Goal: Book appointment/travel/reservation

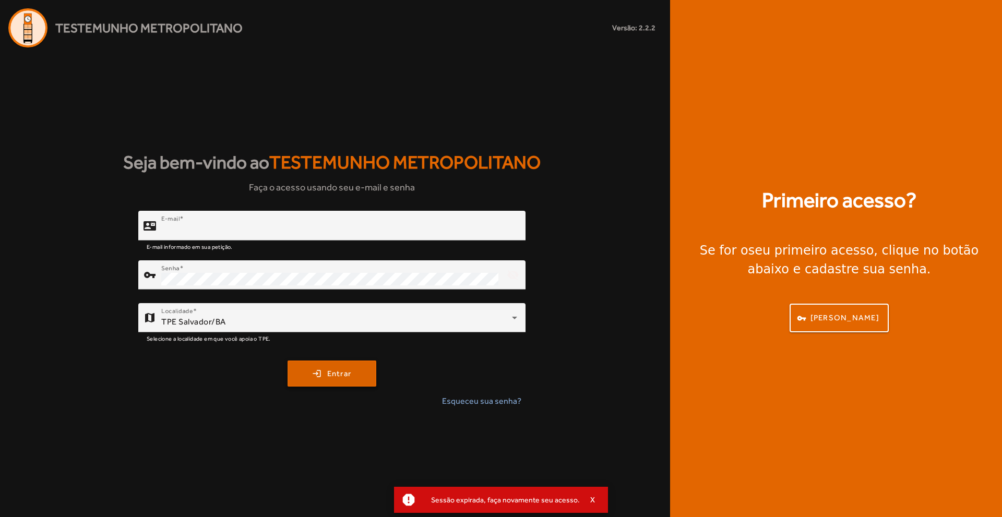
type input "**********"
click at [310, 369] on span "submit" at bounding box center [332, 373] width 87 height 25
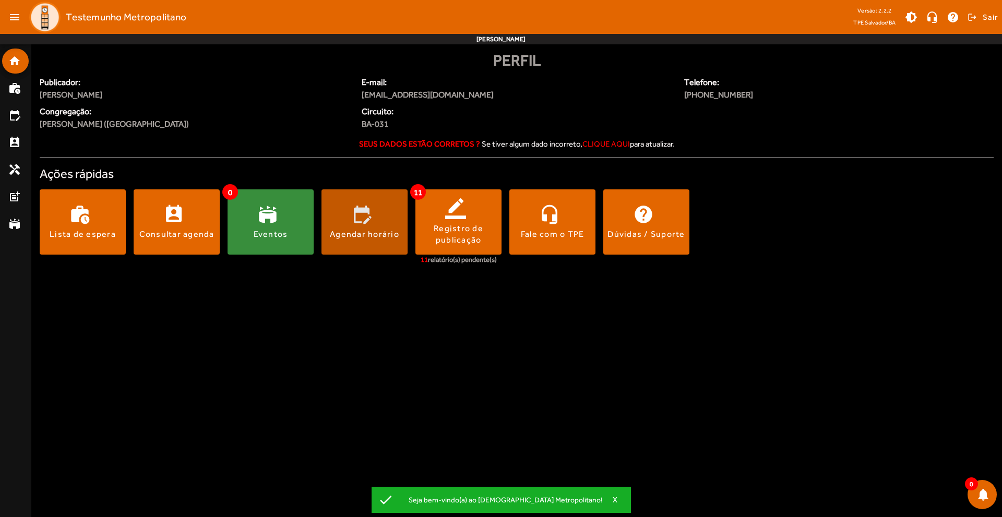
click at [356, 216] on span at bounding box center [364, 222] width 86 height 25
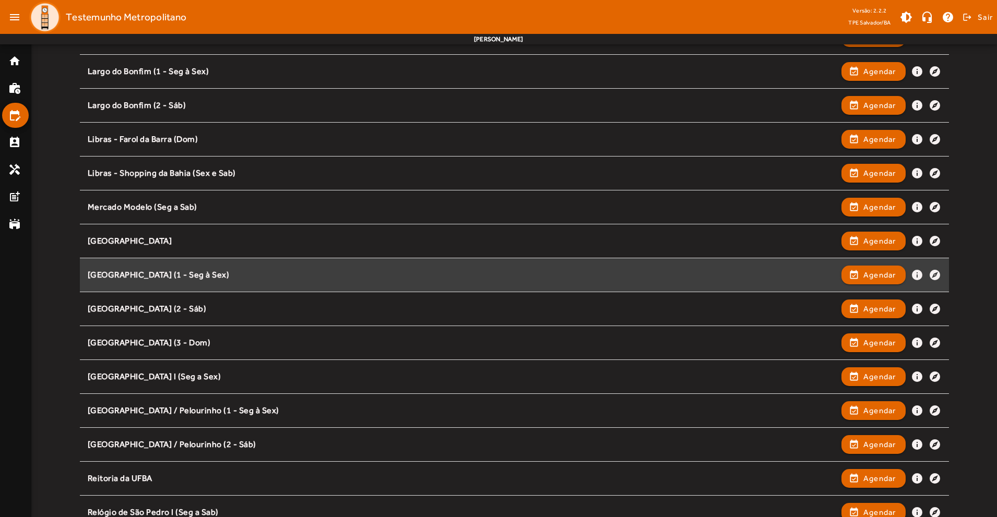
scroll to position [678, 0]
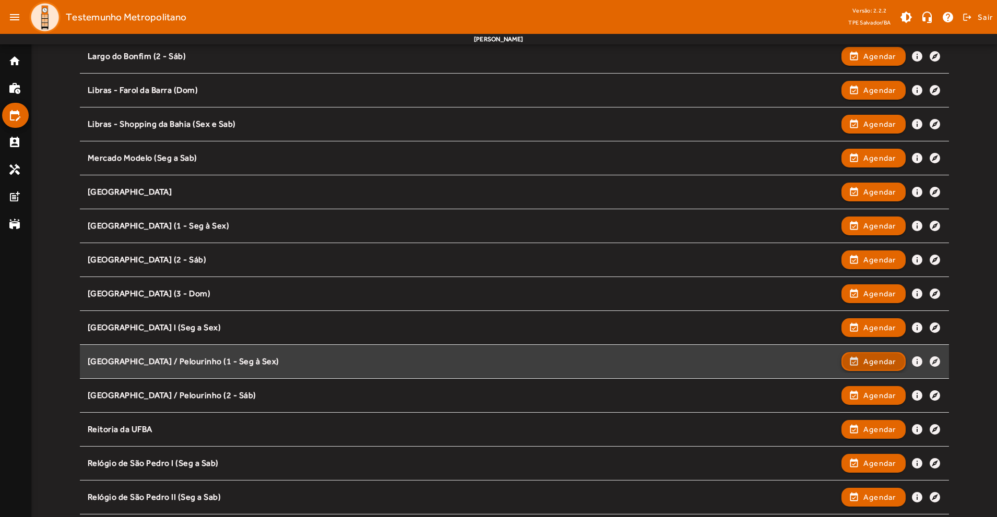
click at [852, 363] on span "button" at bounding box center [873, 361] width 62 height 25
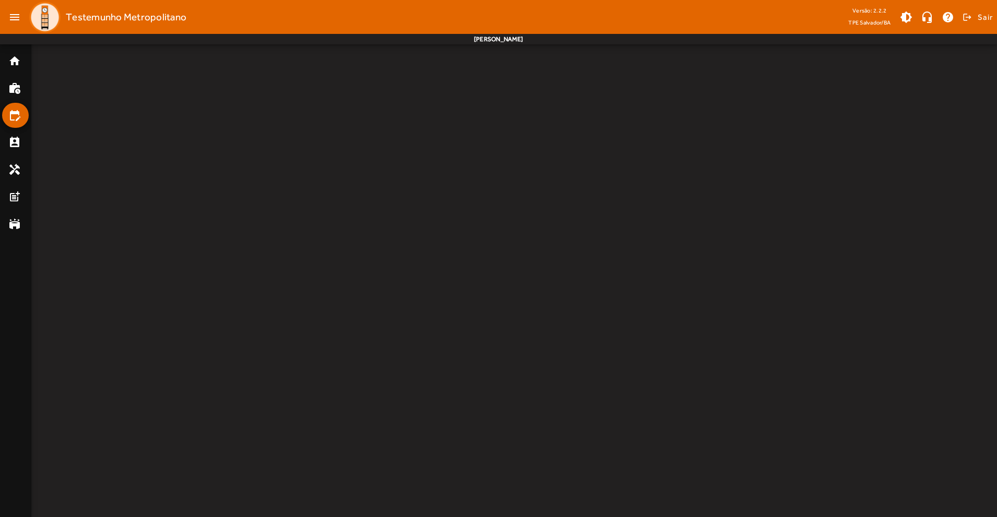
scroll to position [0, 0]
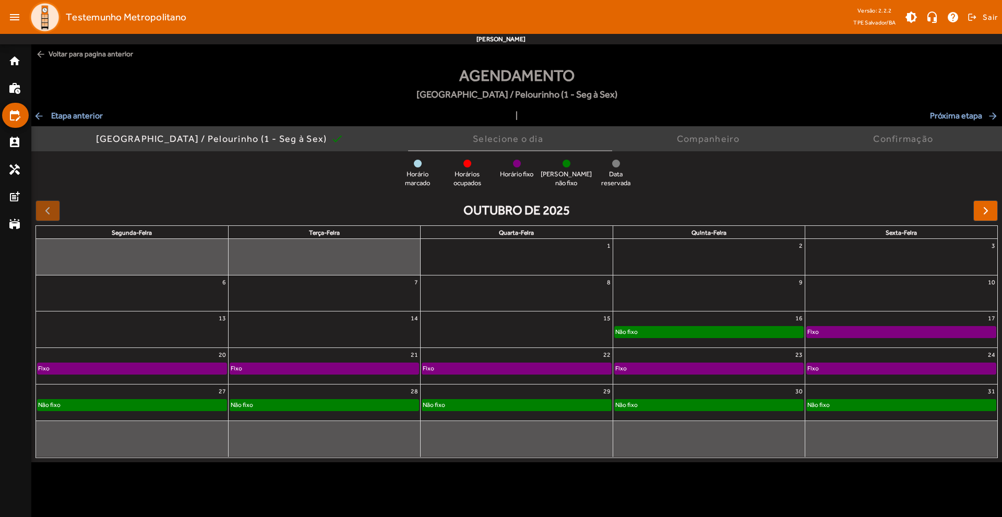
click at [678, 341] on div "Não fixo" at bounding box center [708, 334] width 191 height 17
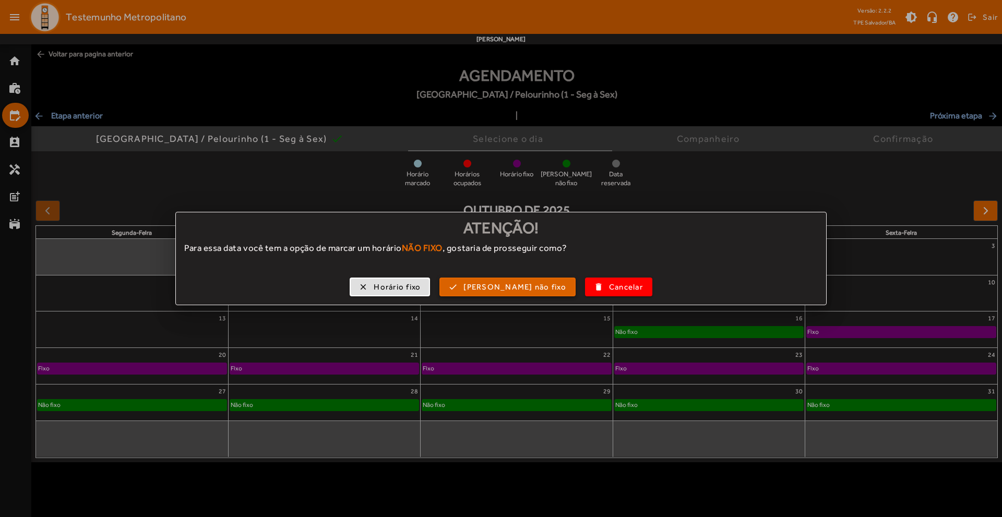
click at [495, 292] on span "[PERSON_NAME] não fixo" at bounding box center [514, 287] width 103 height 12
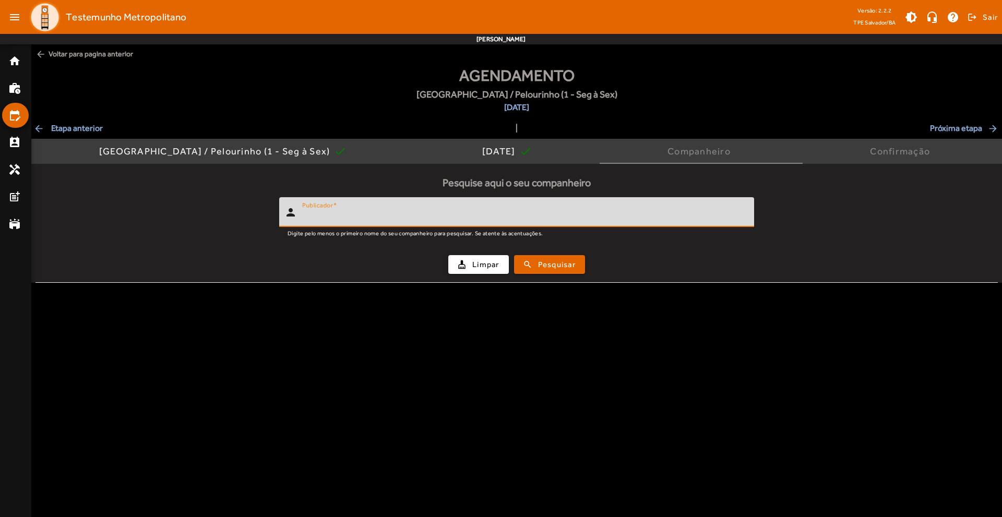
click at [372, 220] on input "Publicador" at bounding box center [523, 216] width 443 height 13
type input "*******"
click at [514, 255] on button "search Pesquisar" at bounding box center [549, 264] width 71 height 19
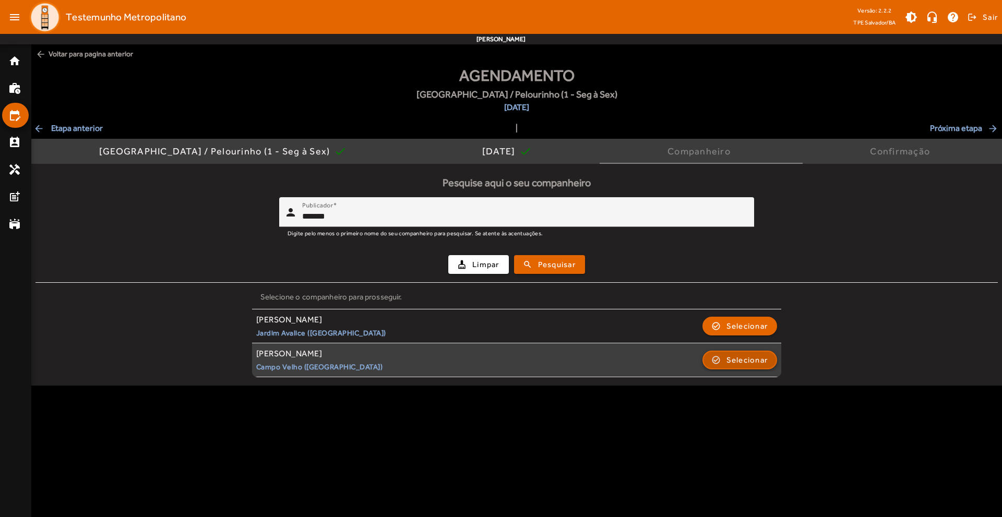
click at [743, 364] on span "Selecionar" at bounding box center [747, 360] width 42 height 13
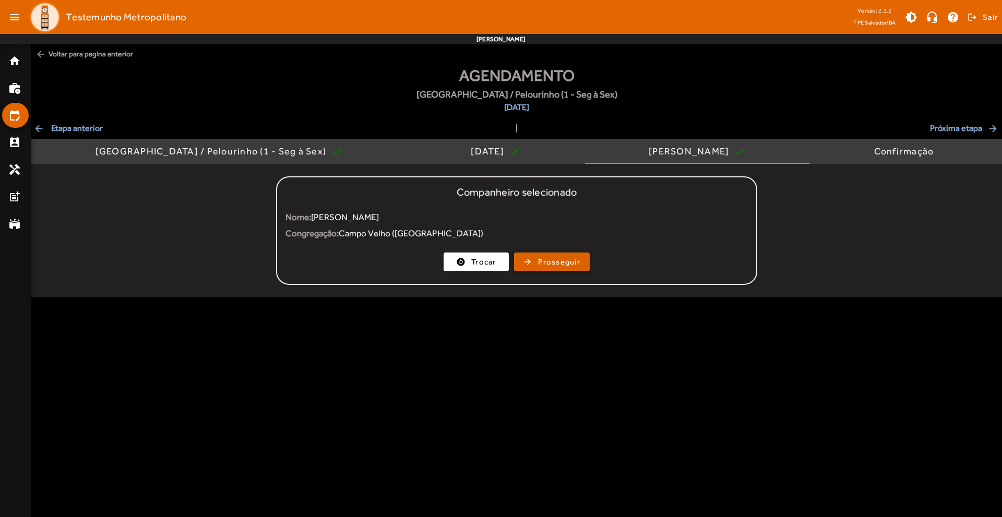
click at [529, 261] on span "button" at bounding box center [552, 261] width 74 height 25
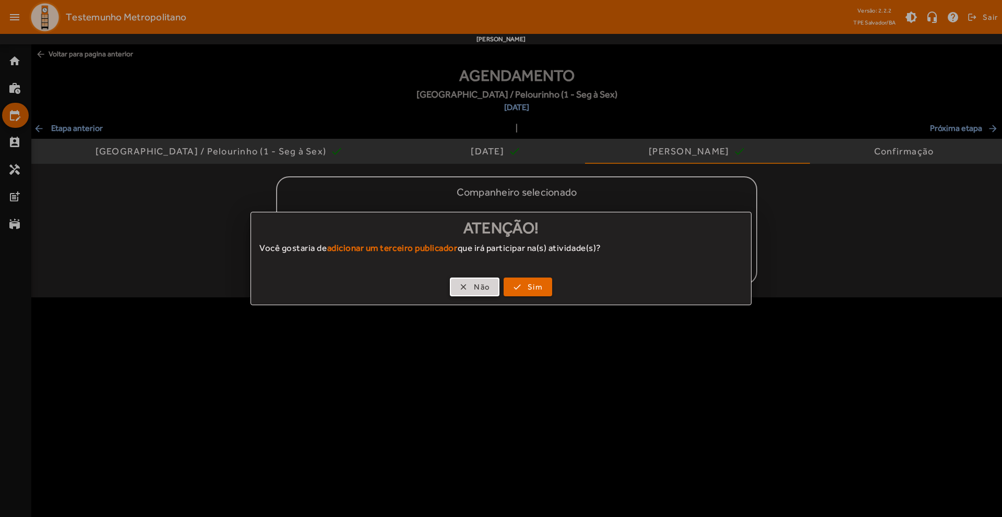
click at [482, 284] on span "Não" at bounding box center [482, 287] width 16 height 12
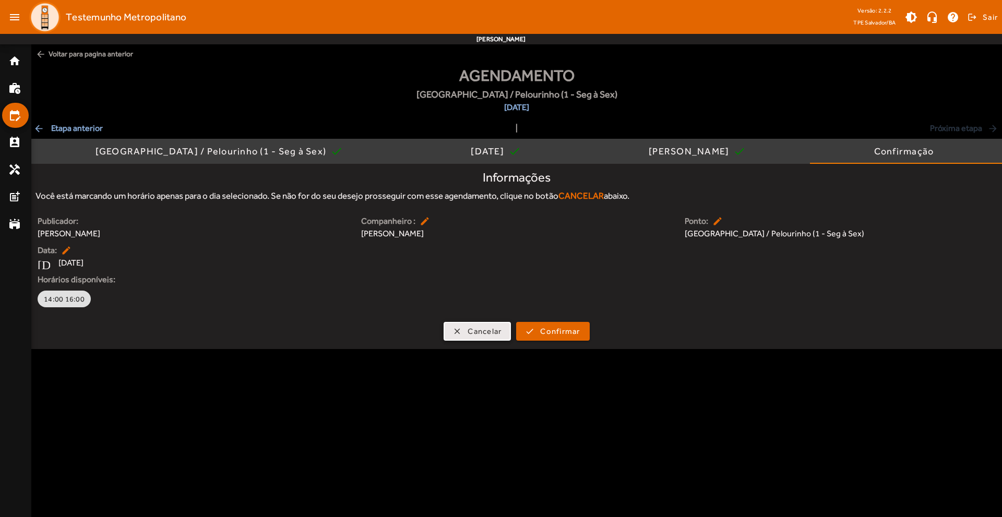
click at [485, 331] on span "Cancelar" at bounding box center [484, 332] width 34 height 12
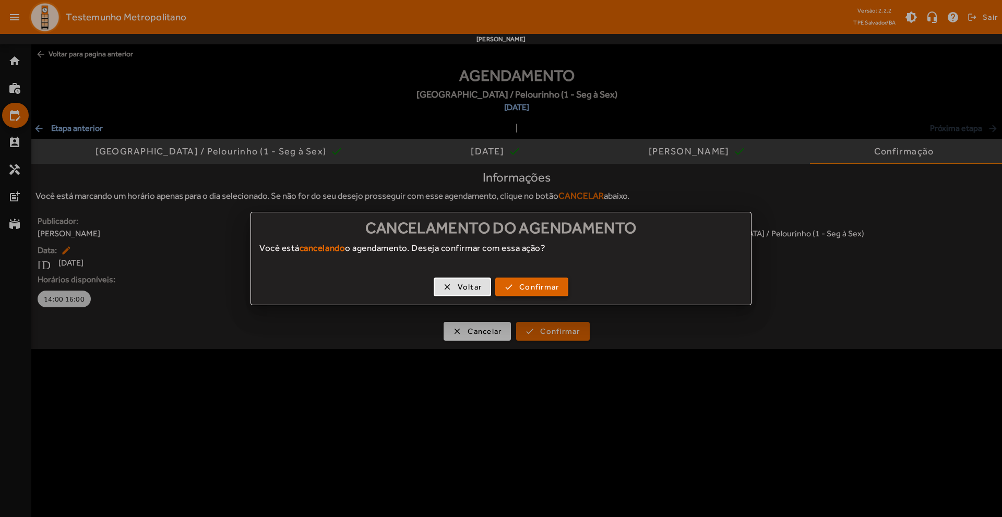
click at [530, 288] on span "Confirmar" at bounding box center [539, 287] width 40 height 12
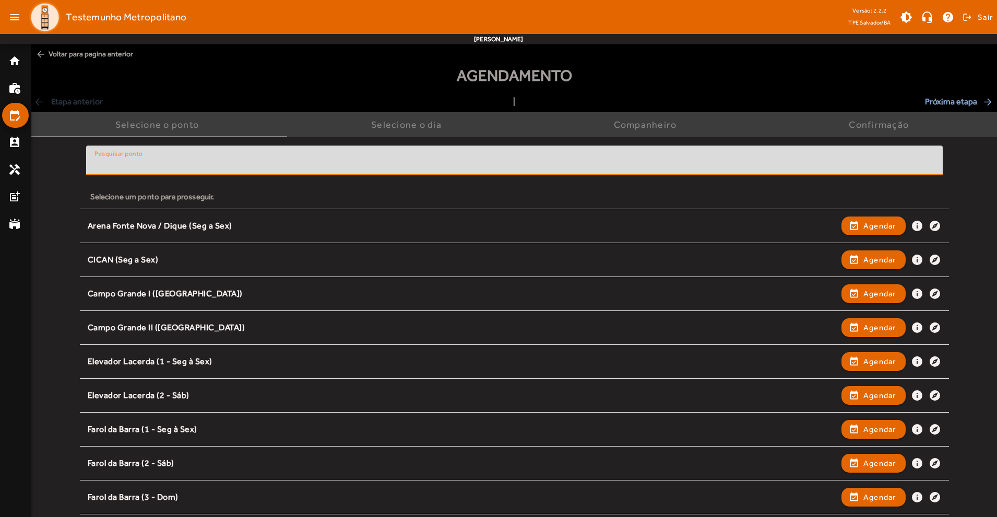
click at [182, 165] on input "Pesquisar ponto" at bounding box center [514, 165] width 840 height 13
type input "*"
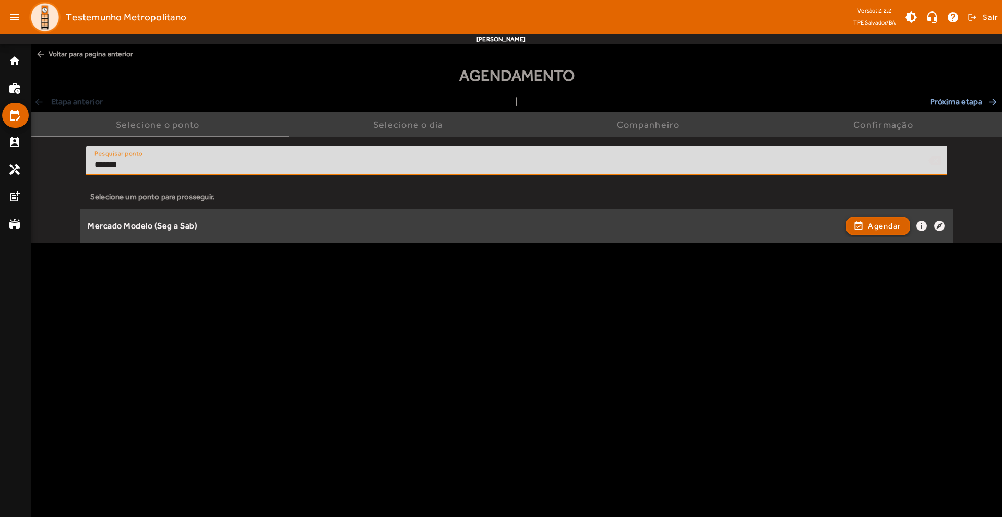
type input "*******"
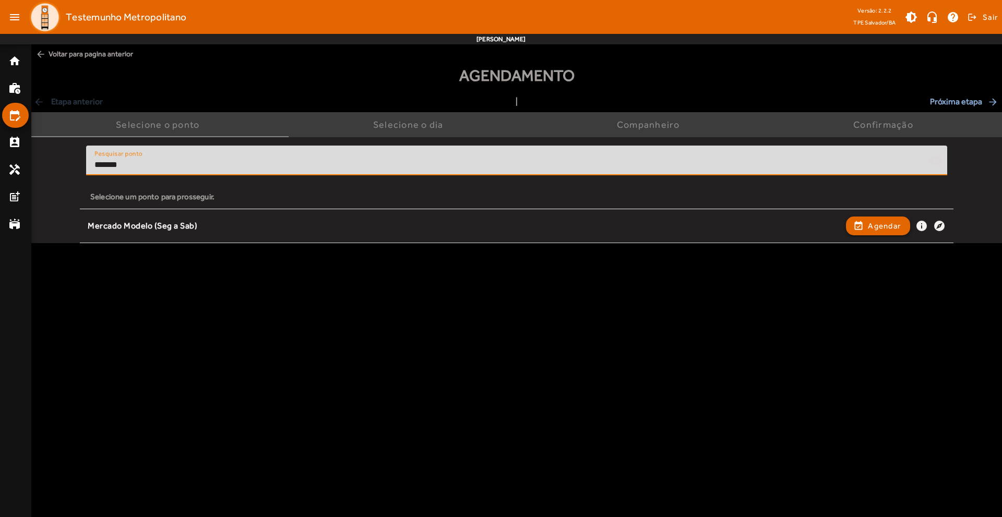
click at [863, 229] on span "button" at bounding box center [878, 225] width 62 height 25
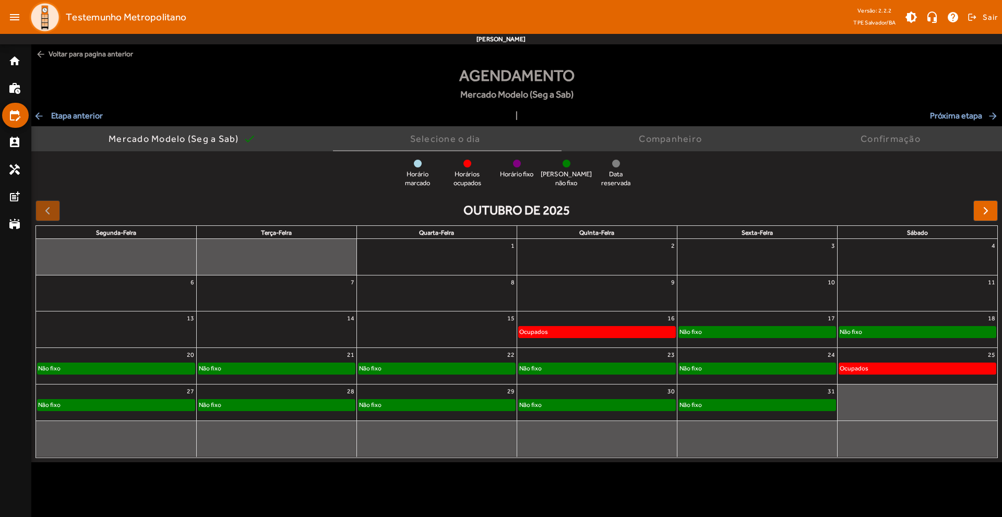
click at [40, 112] on mat-icon "arrow_back" at bounding box center [39, 116] width 13 height 10
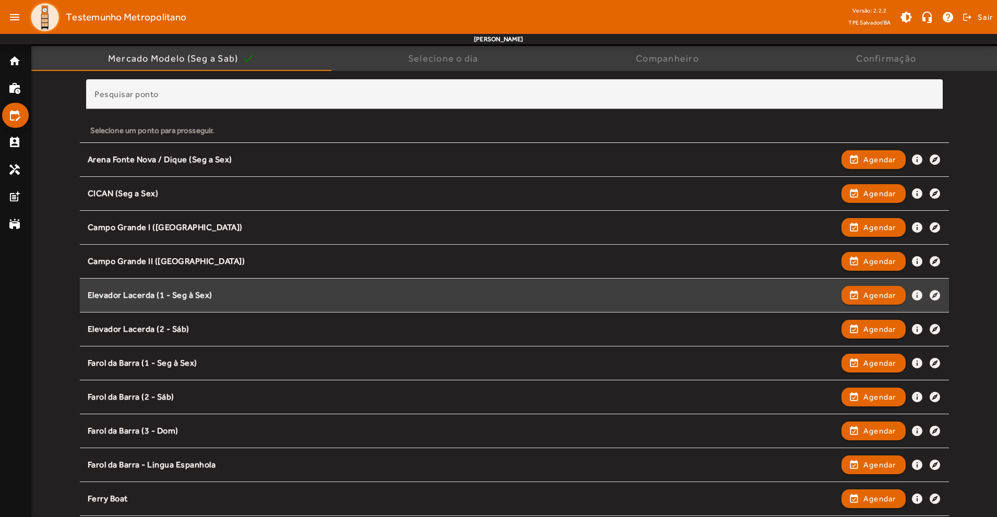
scroll to position [104, 0]
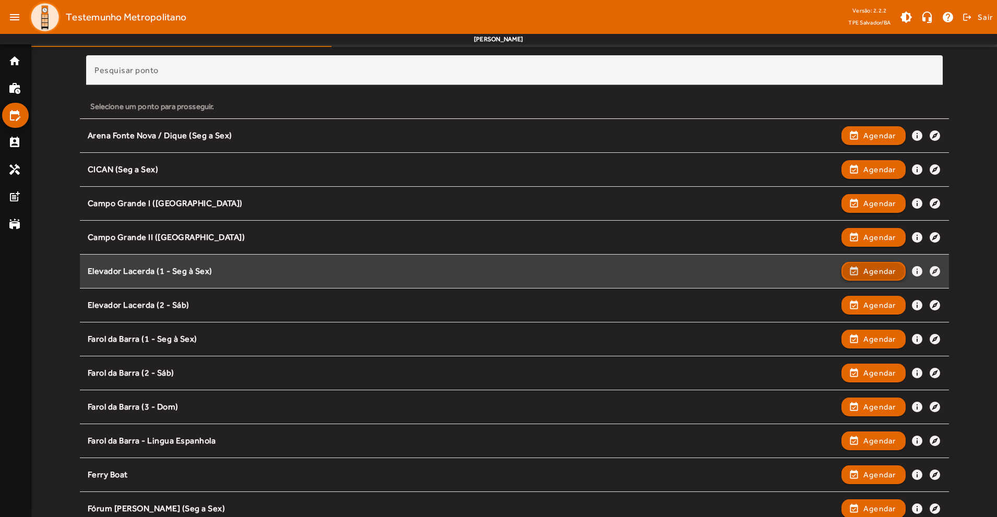
click at [860, 274] on span "button" at bounding box center [873, 271] width 62 height 25
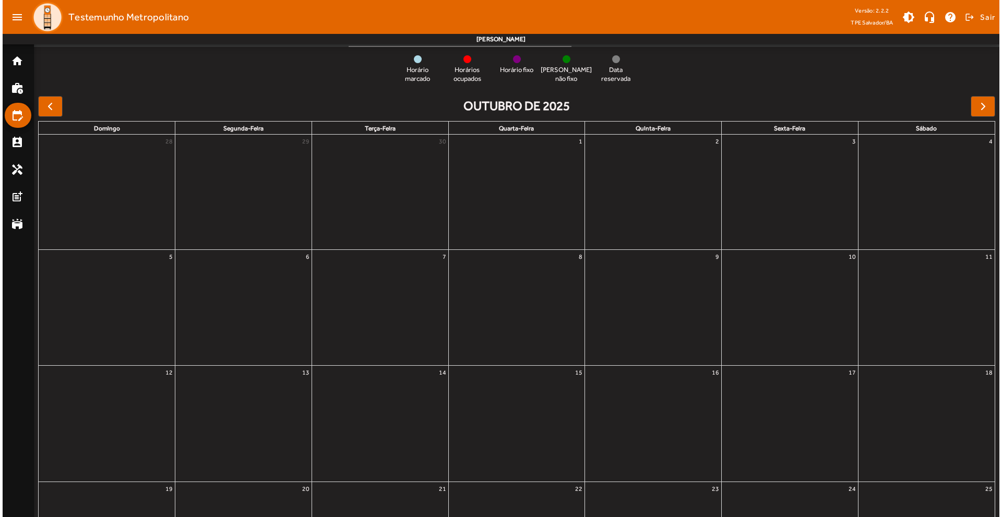
scroll to position [0, 0]
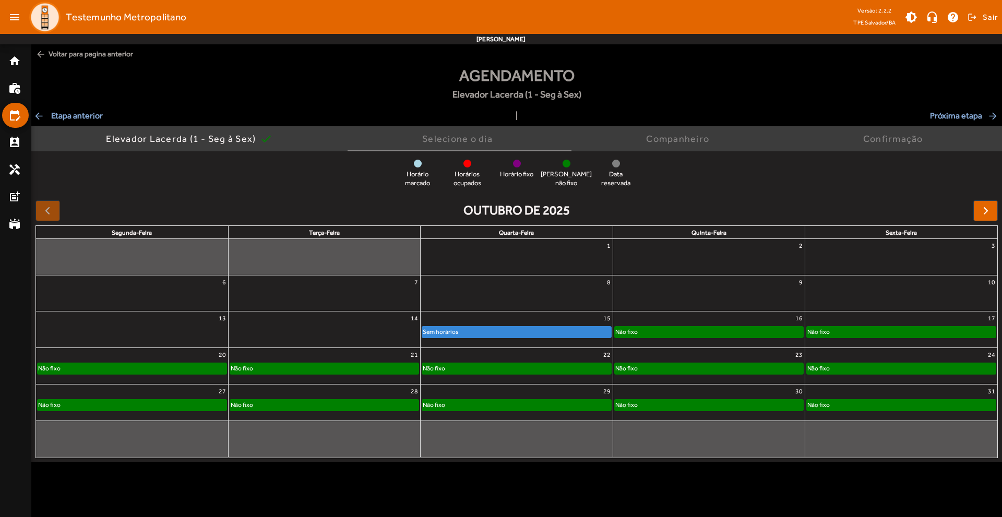
click at [648, 330] on div "Não fixo" at bounding box center [709, 332] width 188 height 10
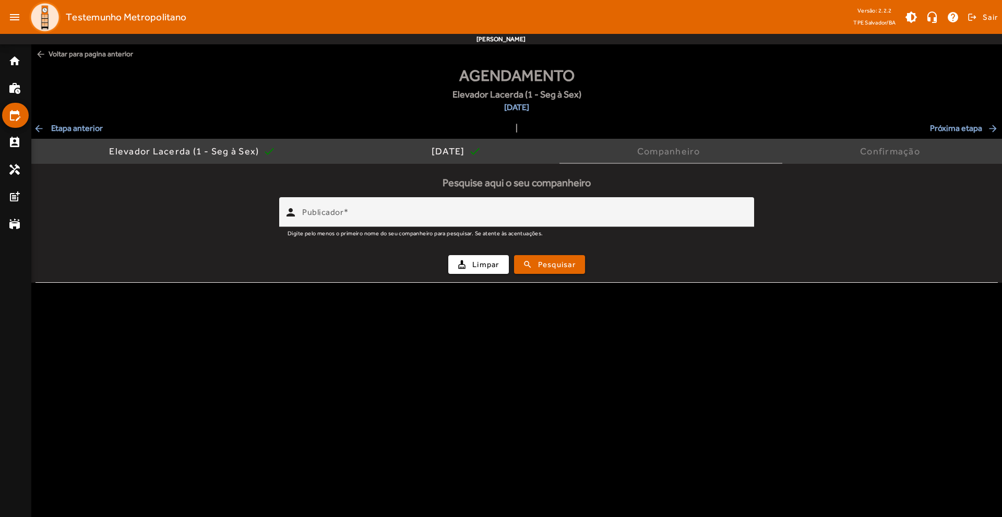
click at [42, 129] on mat-icon "arrow_back" at bounding box center [39, 128] width 13 height 10
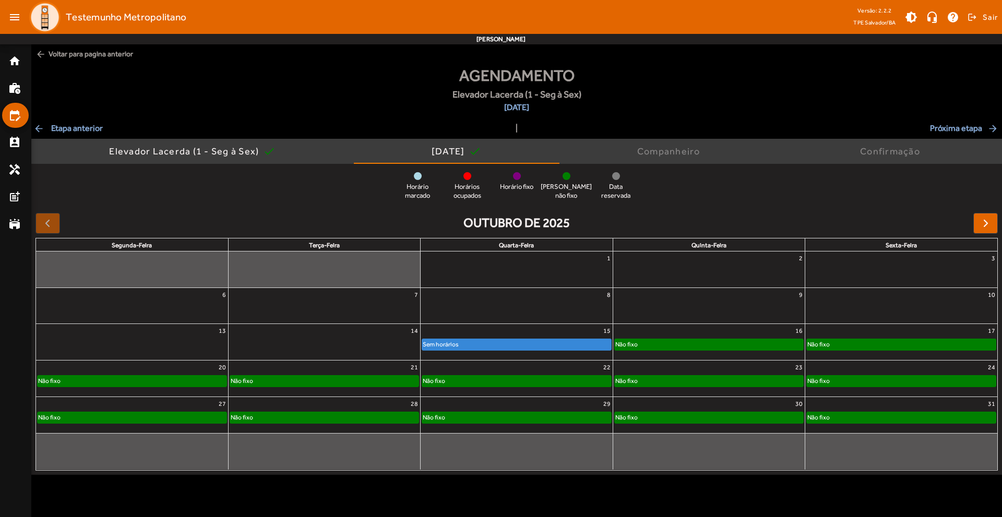
click at [646, 338] on div "16" at bounding box center [708, 331] width 191 height 14
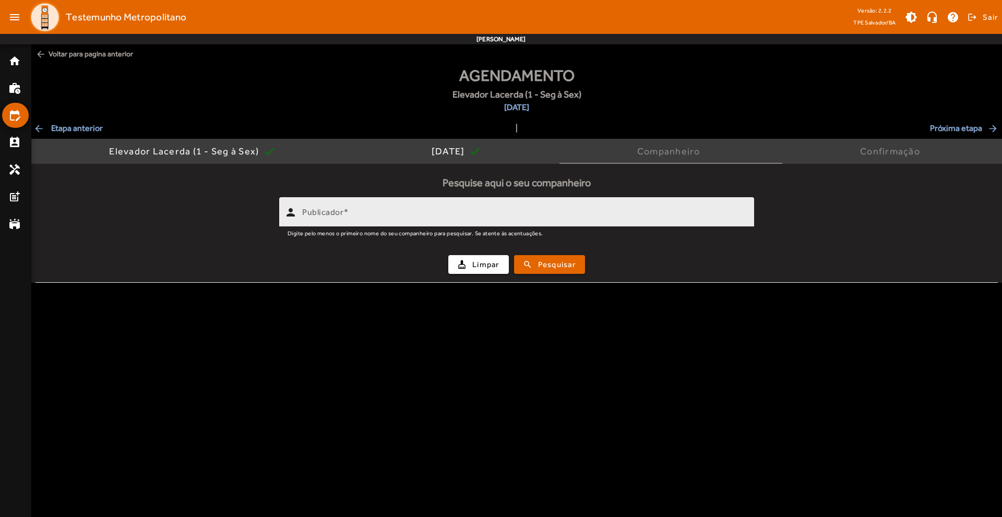
click at [376, 200] on div "Publicador" at bounding box center [523, 212] width 443 height 30
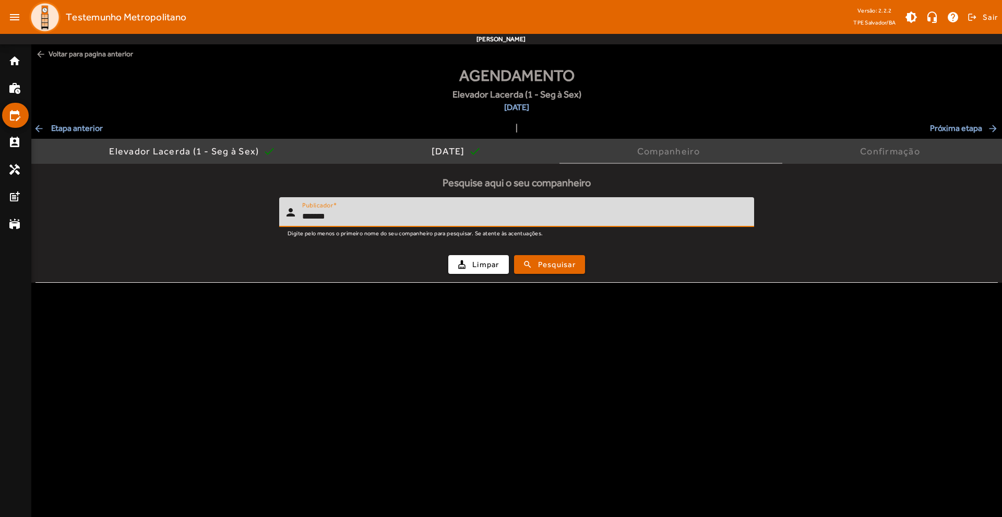
type input "*******"
click at [514, 255] on button "search Pesquisar" at bounding box center [549, 264] width 71 height 19
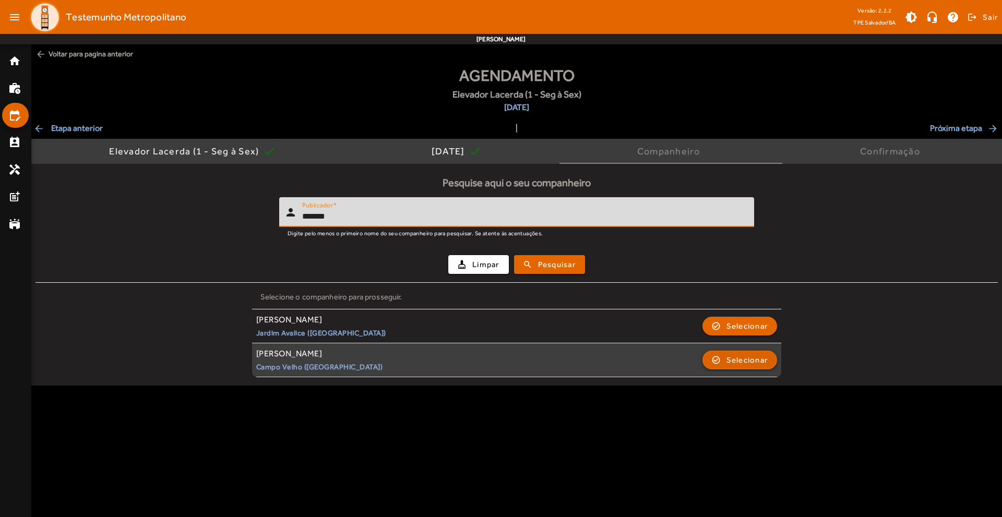
click at [708, 365] on span "button" at bounding box center [739, 359] width 73 height 25
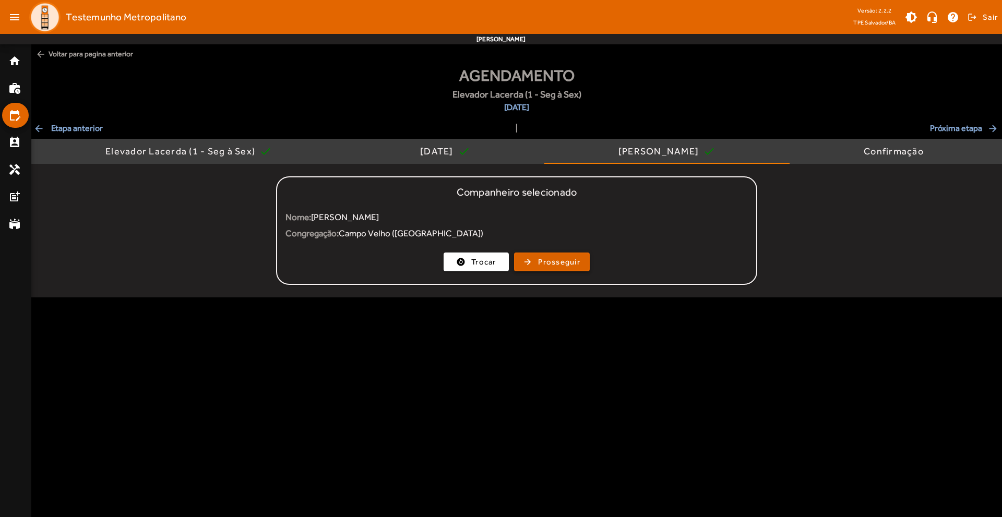
click at [533, 262] on span "button" at bounding box center [552, 261] width 74 height 25
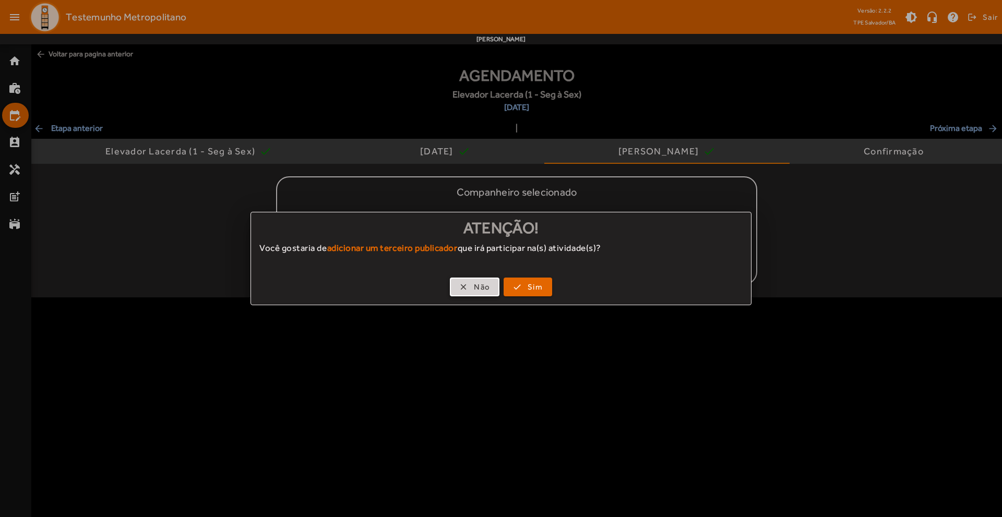
click at [488, 286] on span "Não" at bounding box center [482, 287] width 16 height 12
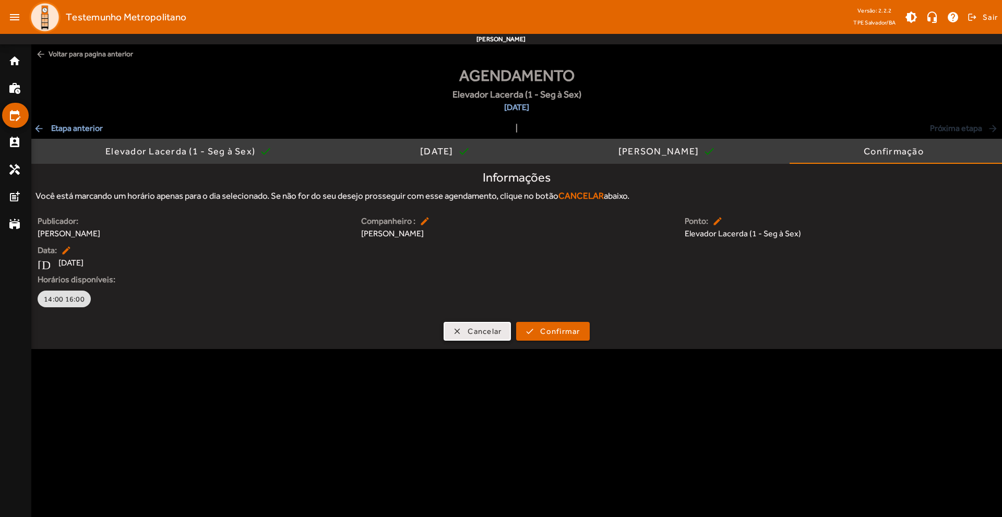
click at [487, 333] on span "Cancelar" at bounding box center [484, 332] width 34 height 12
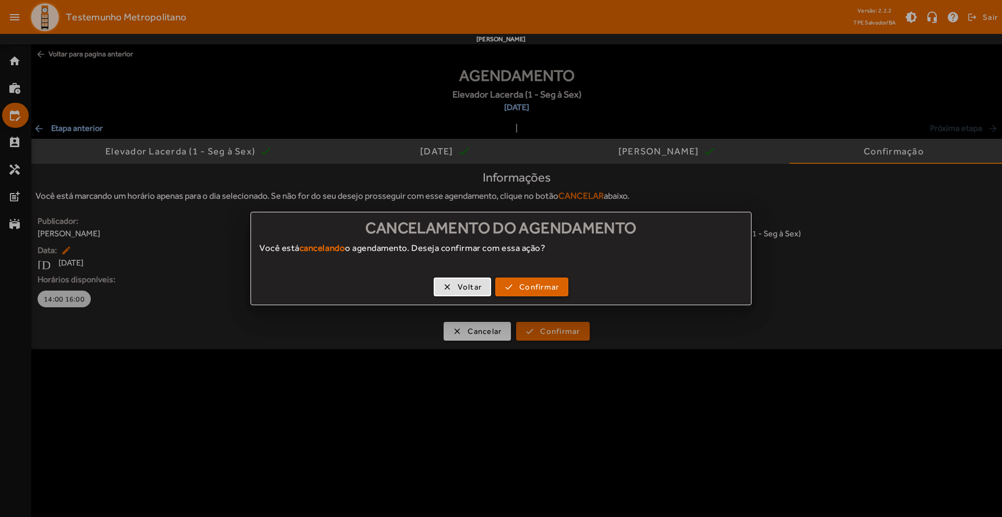
click at [522, 289] on span "Confirmar" at bounding box center [539, 287] width 40 height 12
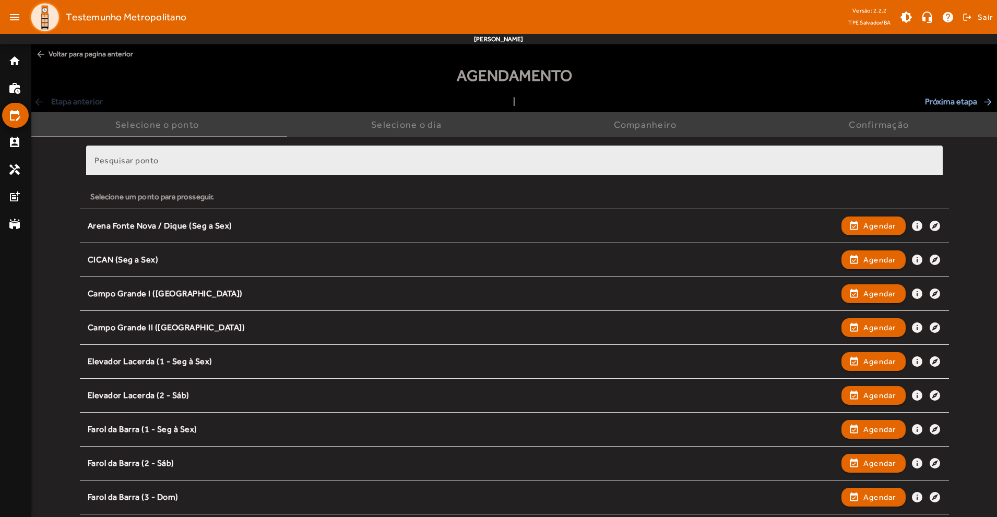
click at [129, 162] on mat-label "Pesquisar ponto" at bounding box center [126, 160] width 64 height 10
click at [129, 162] on input "Pesquisar ponto" at bounding box center [514, 165] width 840 height 13
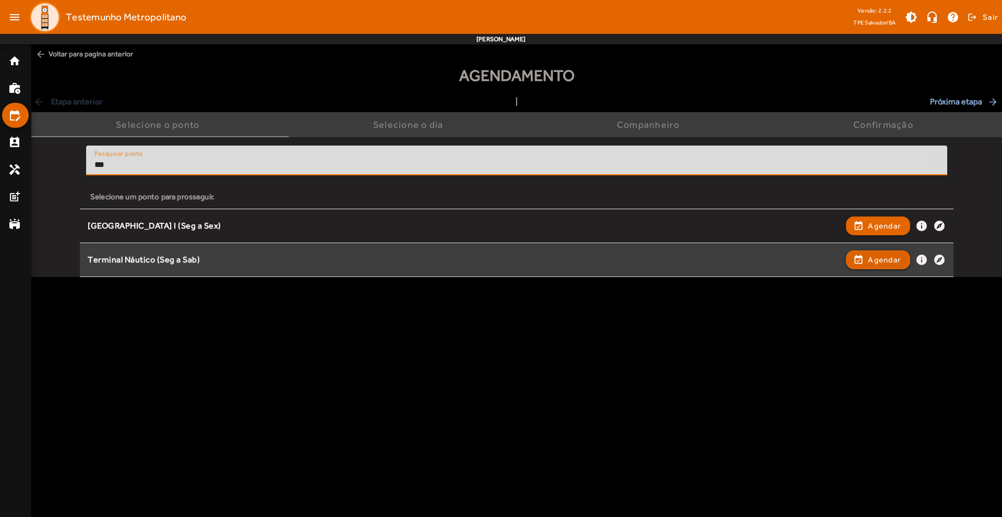
type input "***"
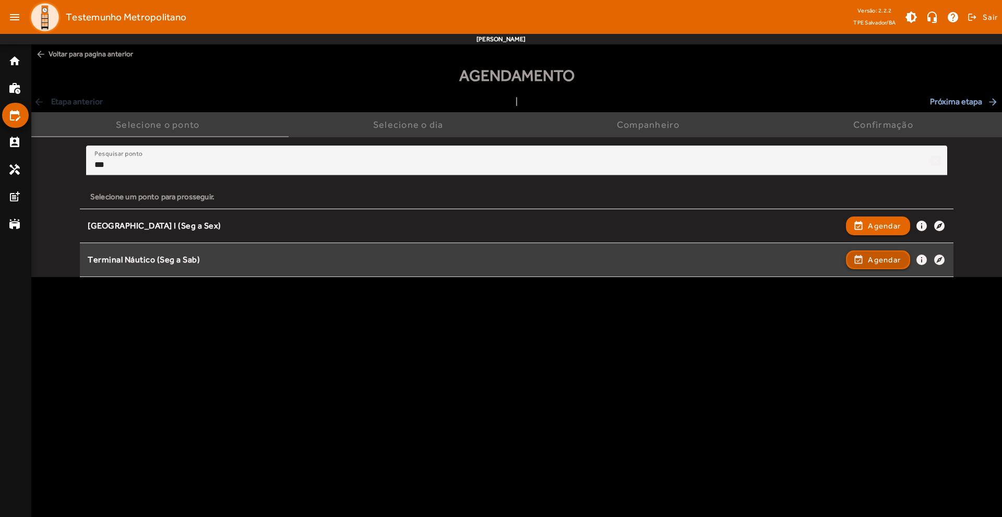
click at [868, 255] on span "Agendar" at bounding box center [884, 260] width 33 height 13
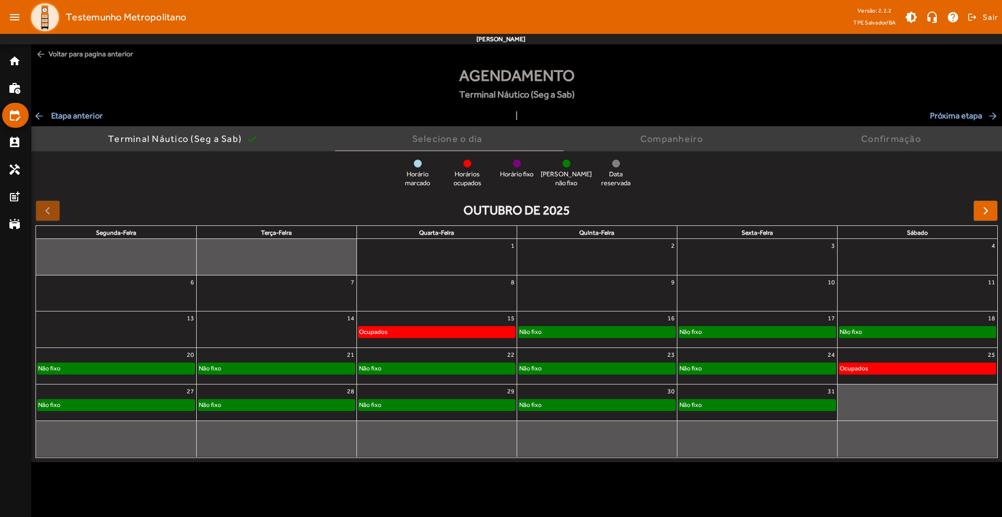
click at [557, 329] on div "Não fixo" at bounding box center [597, 332] width 157 height 10
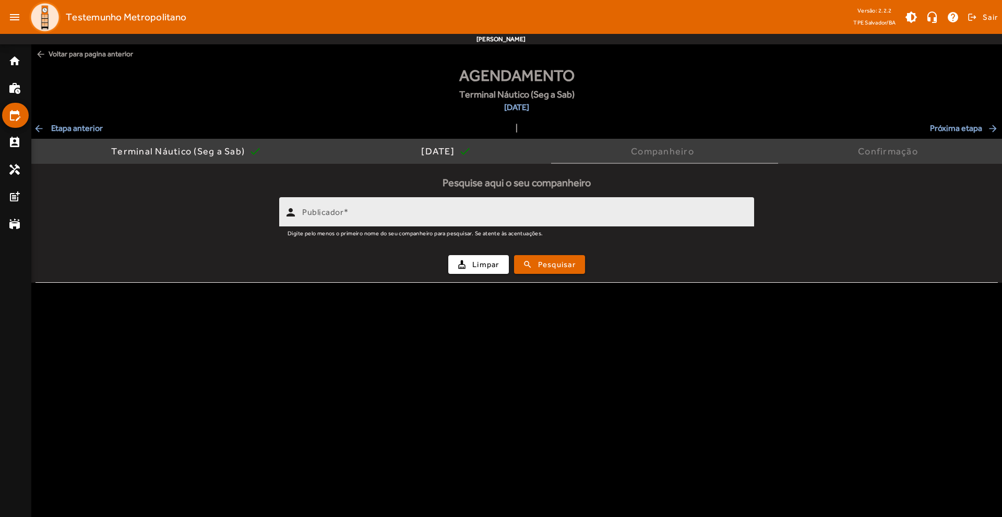
click at [327, 208] on mat-label "Publicador" at bounding box center [322, 212] width 41 height 10
click at [327, 210] on input "Publicador" at bounding box center [523, 216] width 443 height 13
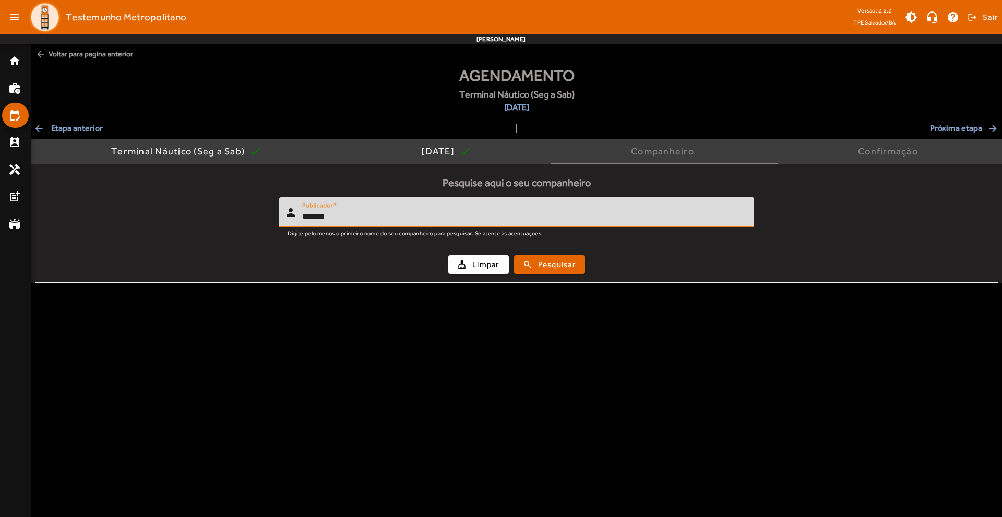
type input "*******"
click at [514, 255] on button "search Pesquisar" at bounding box center [549, 264] width 71 height 19
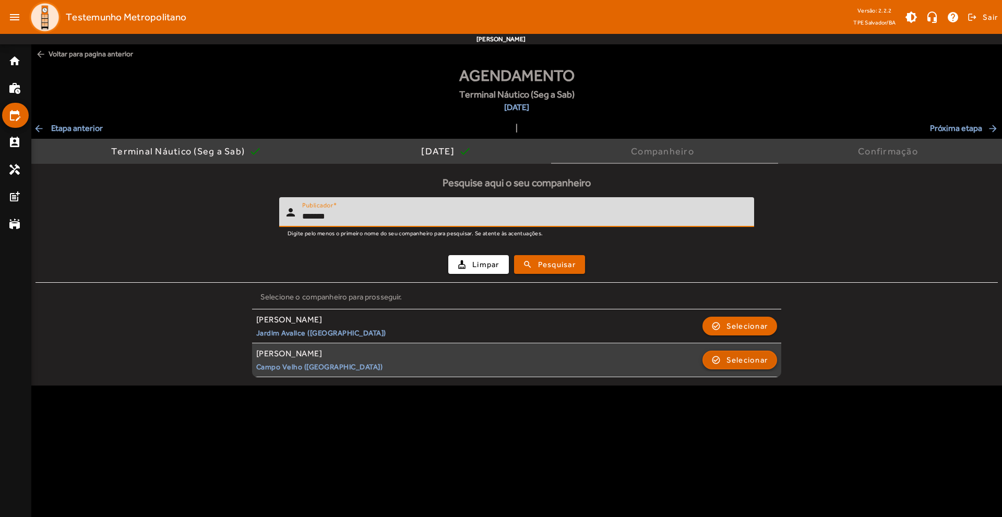
click at [712, 358] on span "button" at bounding box center [739, 359] width 73 height 25
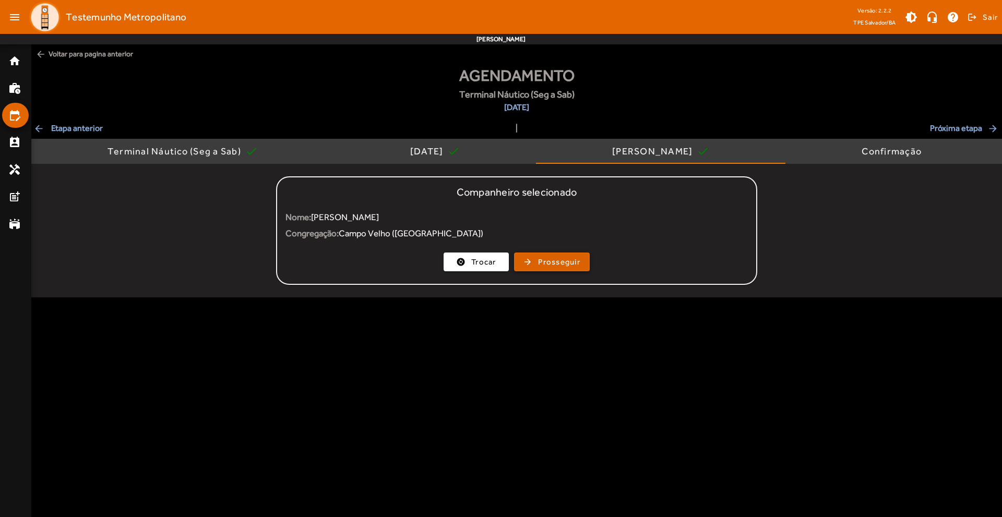
click at [557, 263] on span "Prosseguir" at bounding box center [559, 262] width 42 height 12
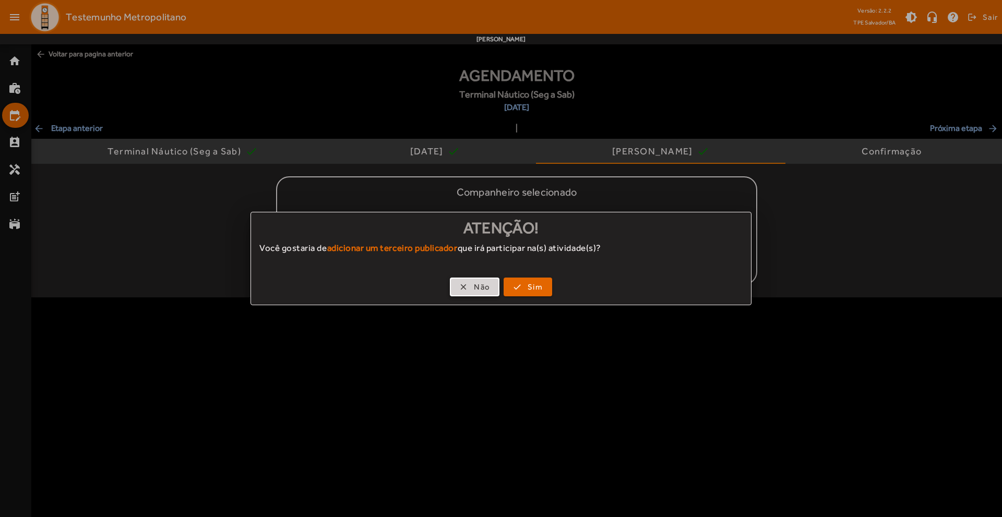
click at [472, 289] on span "button" at bounding box center [474, 286] width 47 height 25
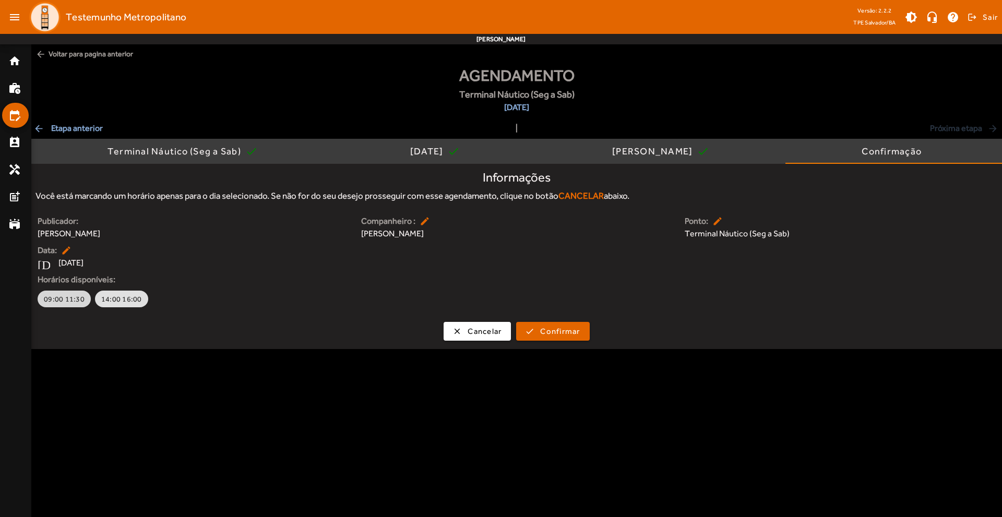
click at [53, 298] on span "09:00 11:30" at bounding box center [64, 299] width 41 height 10
click at [551, 330] on span "Confirmar" at bounding box center [560, 332] width 40 height 12
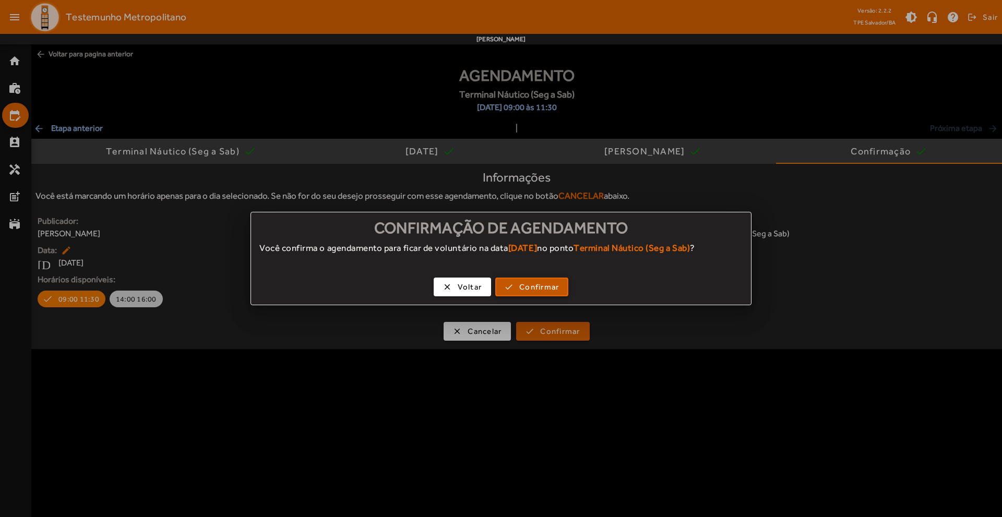
click at [536, 286] on span "Confirmar" at bounding box center [539, 287] width 40 height 12
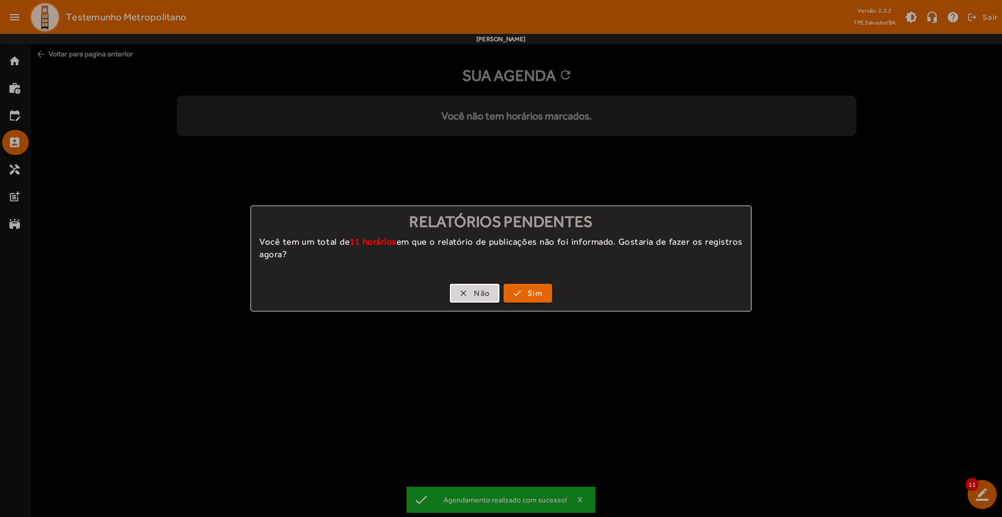
click at [472, 292] on span "button" at bounding box center [474, 293] width 47 height 25
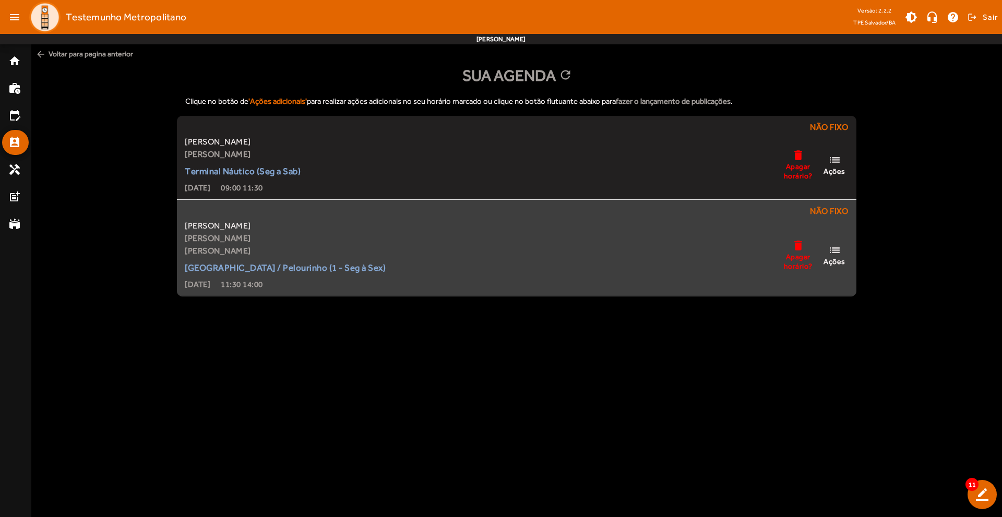
click at [843, 254] on span "list Ações" at bounding box center [834, 255] width 31 height 22
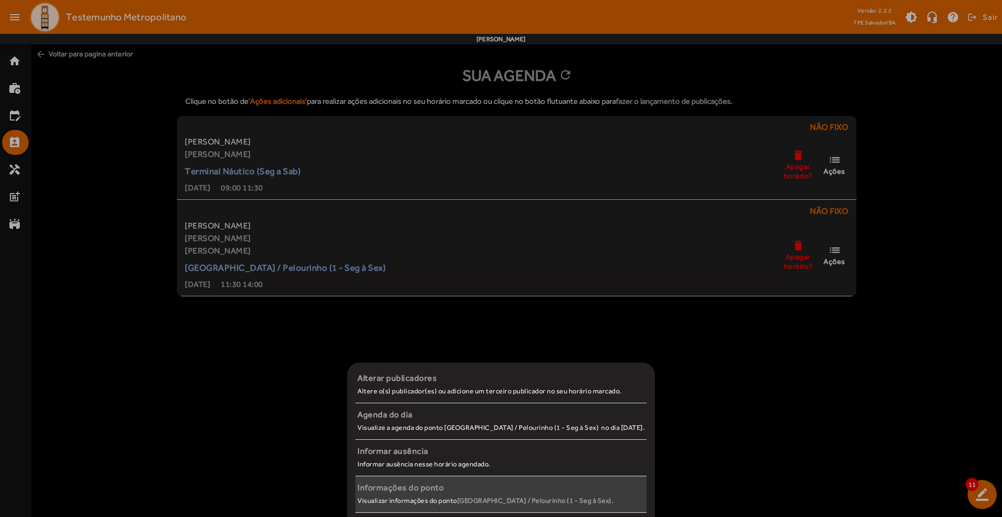
click at [469, 495] on span "Informações do ponto Visualizar informações do ponto [GEOGRAPHIC_DATA] / [GEOGR…" at bounding box center [500, 495] width 291 height 26
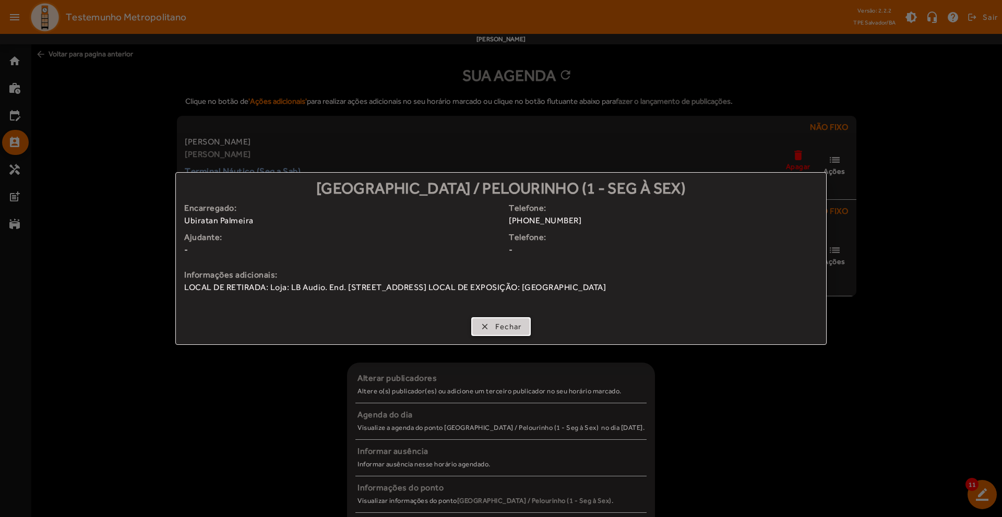
click at [509, 326] on span "Fechar" at bounding box center [508, 327] width 27 height 12
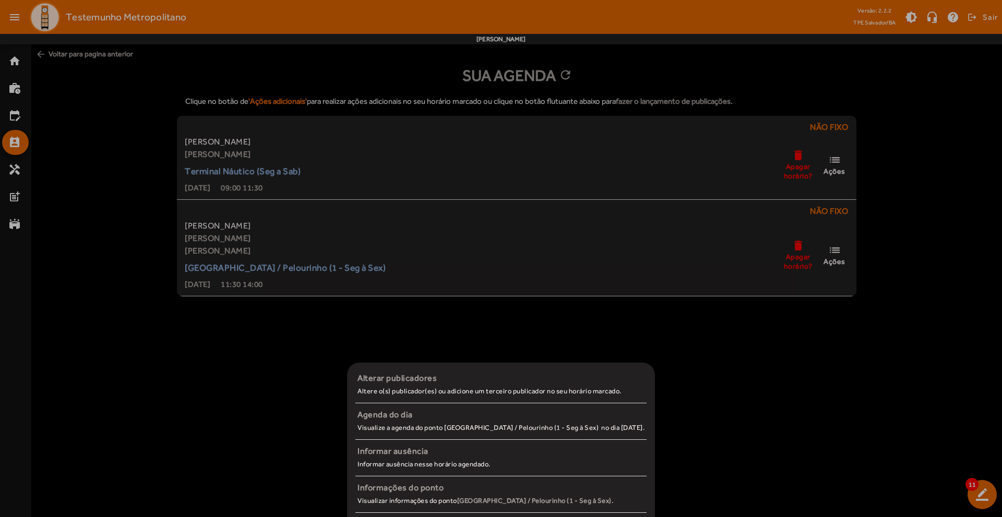
click at [834, 165] on div at bounding box center [501, 258] width 1002 height 517
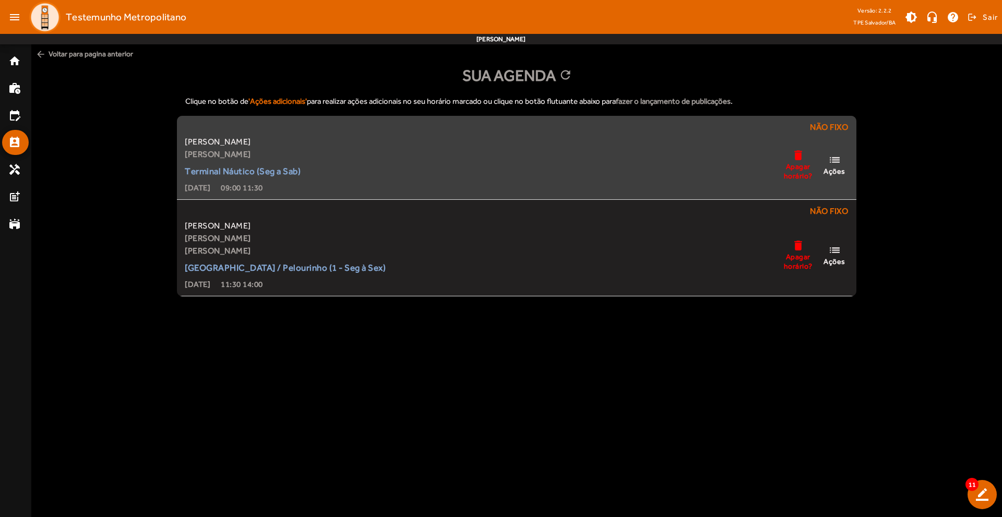
click at [835, 162] on mat-icon "list" at bounding box center [834, 159] width 13 height 13
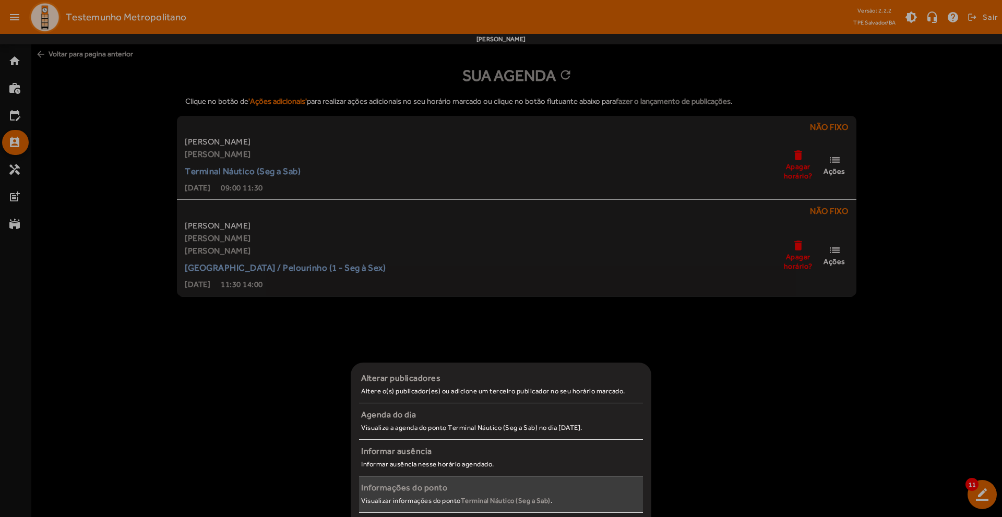
click at [467, 486] on div "Informações do ponto" at bounding box center [501, 488] width 280 height 13
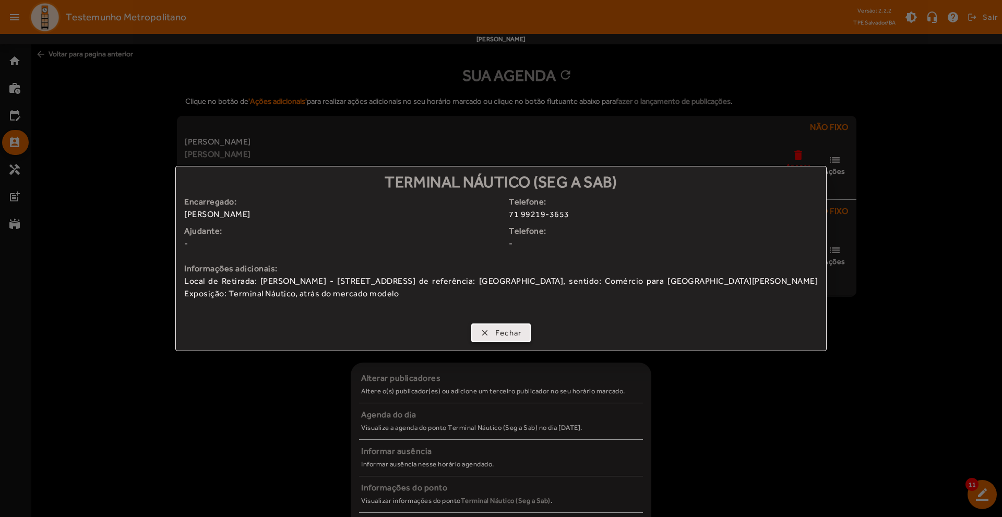
click at [506, 329] on span "Fechar" at bounding box center [508, 333] width 27 height 12
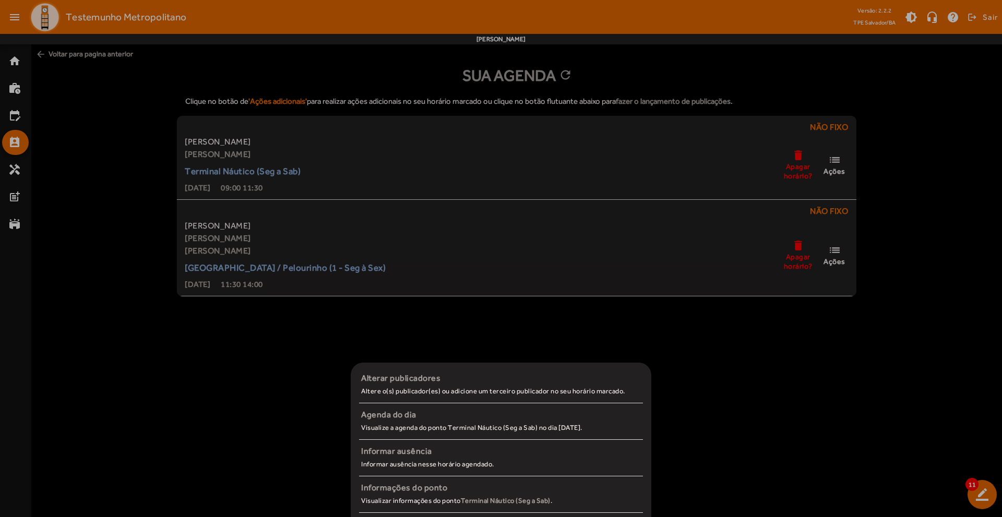
click at [16, 65] on div at bounding box center [501, 258] width 1002 height 517
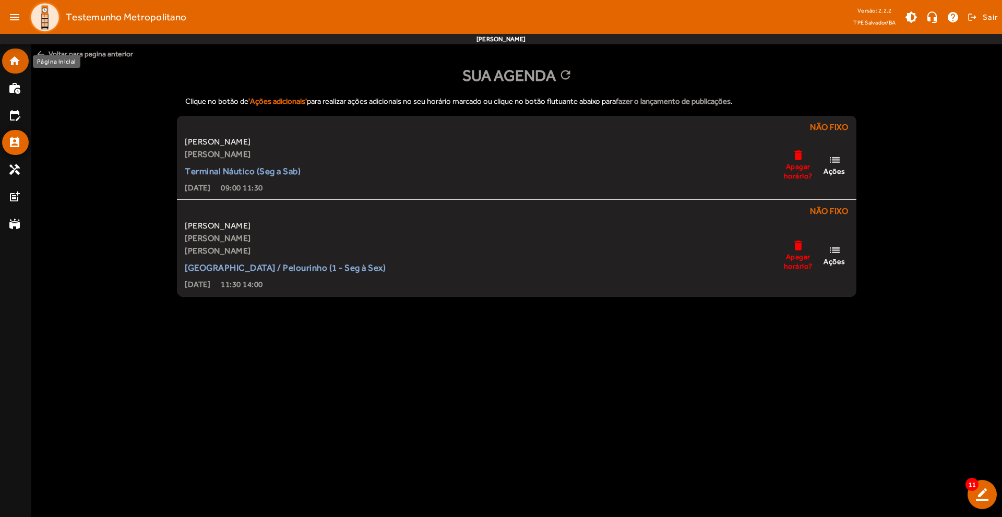
click at [14, 62] on mat-icon "home" at bounding box center [14, 61] width 13 height 13
